Goal: Transaction & Acquisition: Purchase product/service

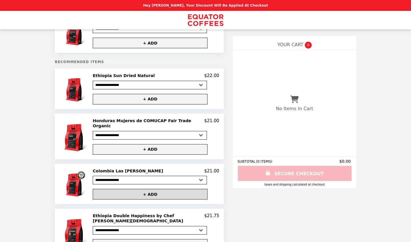
scroll to position [32, 0]
click at [110, 77] on h2 "Ethiopia Sun Dried Natural" at bounding box center [125, 75] width 64 height 5
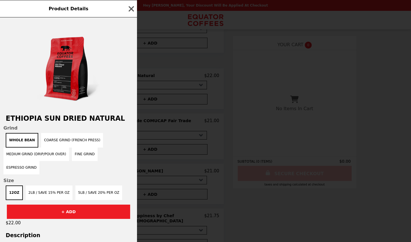
scroll to position [0, 0]
click at [71, 84] on img at bounding box center [68, 66] width 69 height 86
click at [65, 72] on img at bounding box center [68, 66] width 69 height 86
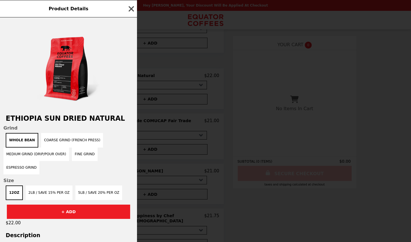
click at [129, 8] on icon "button" at bounding box center [131, 9] width 9 height 9
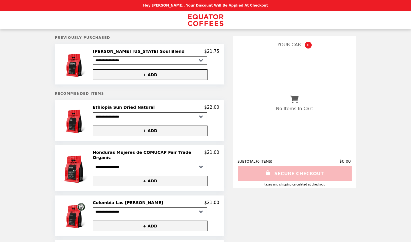
click at [164, 59] on select "**********" at bounding box center [150, 60] width 114 height 9
select select "**********"
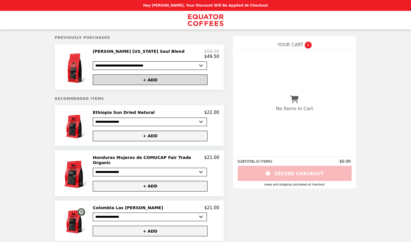
click at [164, 80] on button "+ ADD" at bounding box center [150, 80] width 115 height 11
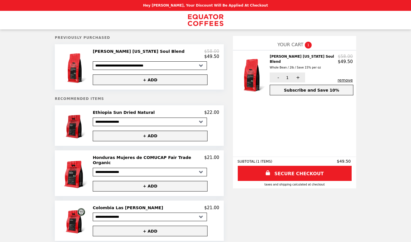
click at [79, 99] on img at bounding box center [75, 125] width 27 height 31
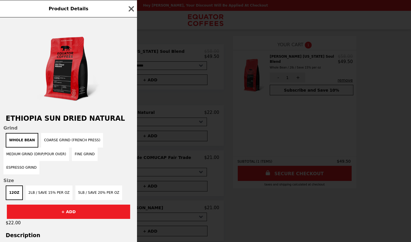
click at [67, 86] on img at bounding box center [68, 66] width 69 height 86
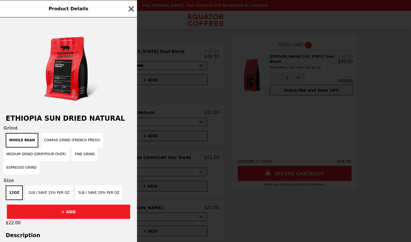
click at [131, 8] on icon "button" at bounding box center [131, 8] width 5 height 5
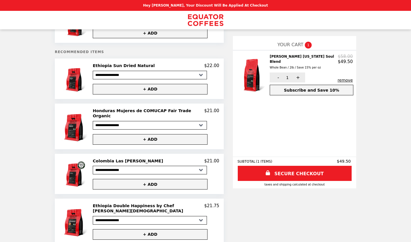
scroll to position [49, 0]
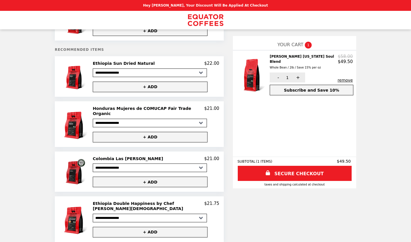
click at [76, 99] on img at bounding box center [75, 171] width 27 height 31
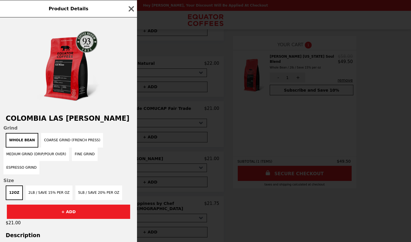
click at [67, 83] on img at bounding box center [68, 66] width 69 height 86
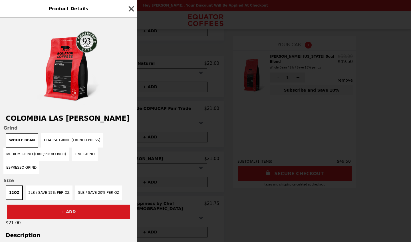
click at [82, 99] on button "+ ADD" at bounding box center [68, 212] width 123 height 14
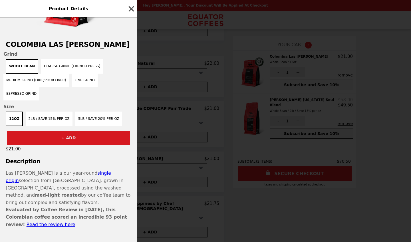
scroll to position [74, 0]
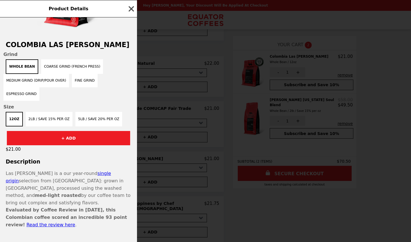
click at [131, 9] on icon "button" at bounding box center [131, 8] width 5 height 5
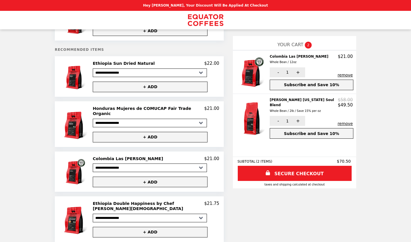
click at [164, 74] on button "remove" at bounding box center [345, 75] width 15 height 5
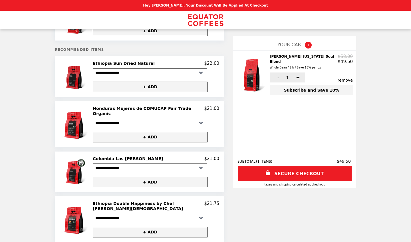
click at [77, 75] on img at bounding box center [75, 76] width 27 height 31
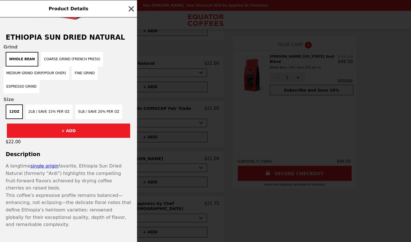
scroll to position [81, 0]
click at [43, 99] on link "single origin" at bounding box center [45, 166] width 28 height 5
